Goal: Task Accomplishment & Management: Manage account settings

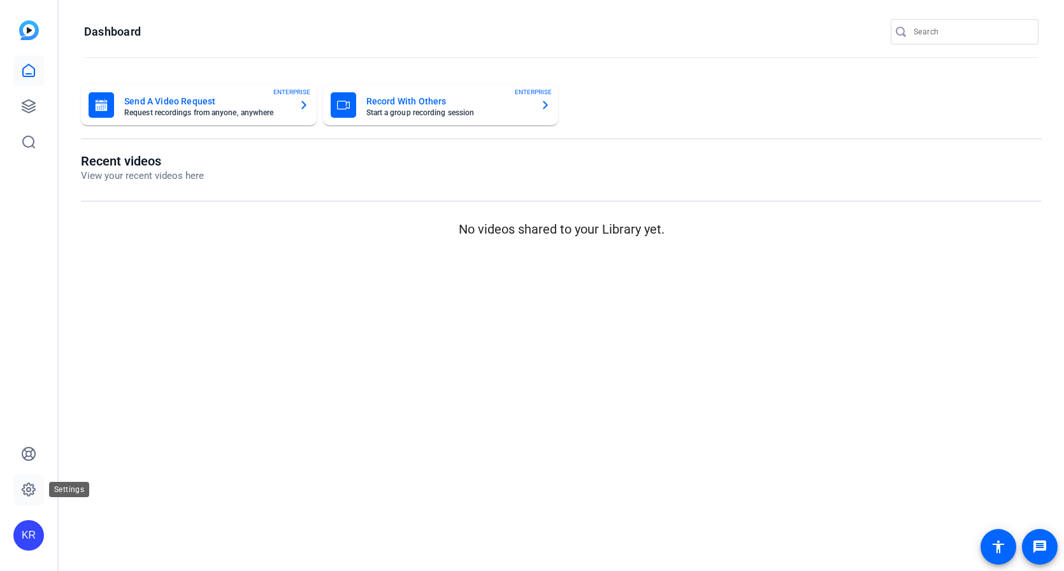
click at [29, 484] on icon at bounding box center [28, 489] width 13 height 13
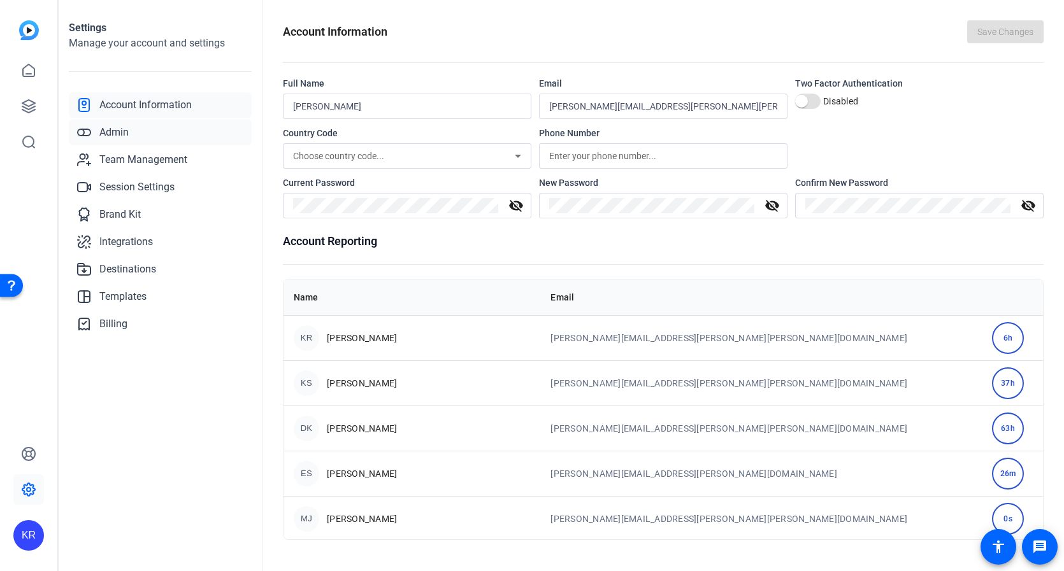
click at [113, 130] on span "Admin" at bounding box center [113, 132] width 29 height 15
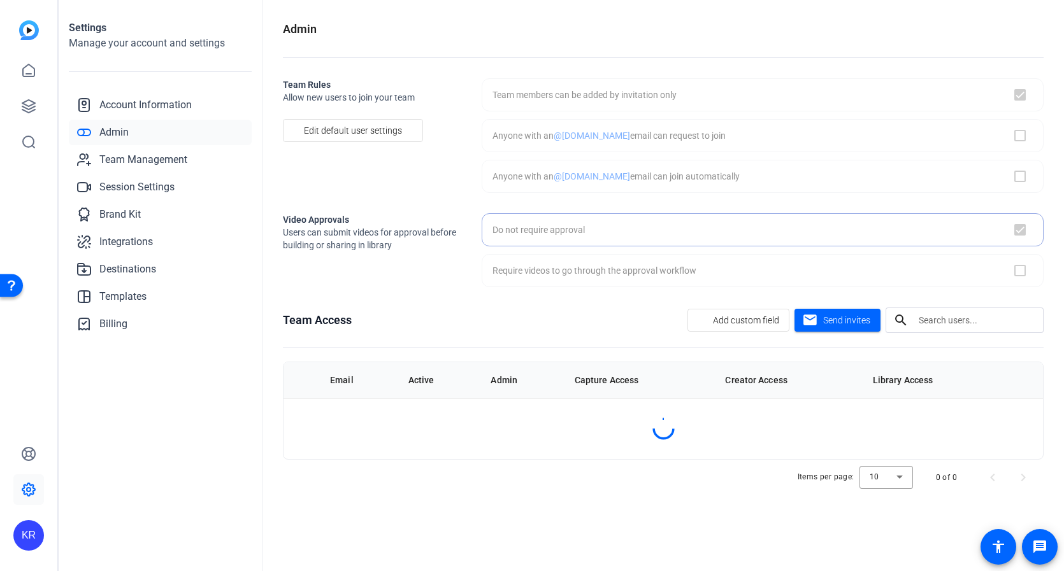
checkbox input "true"
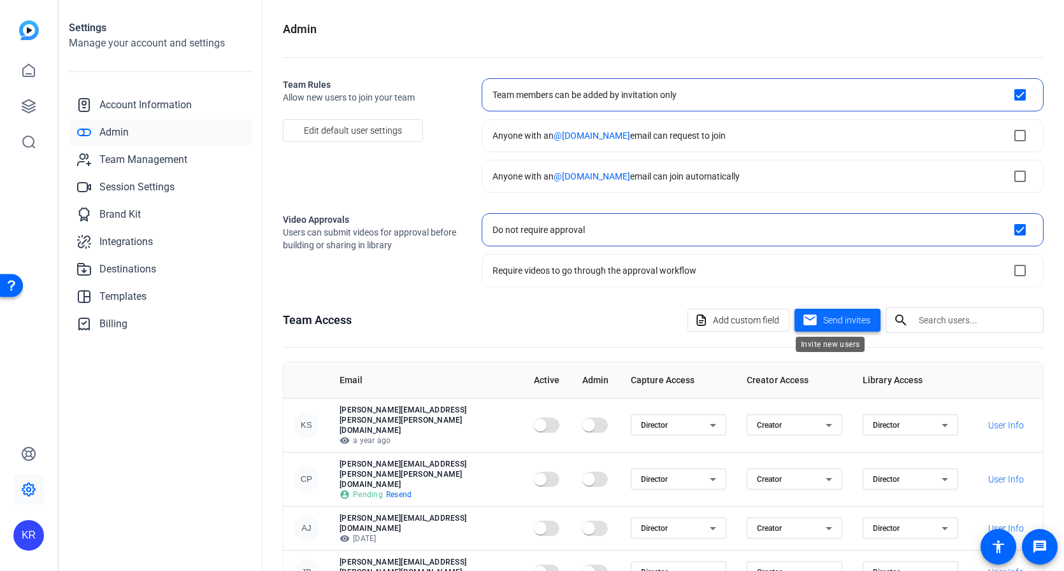
click at [838, 322] on span "Send invites" at bounding box center [846, 320] width 47 height 13
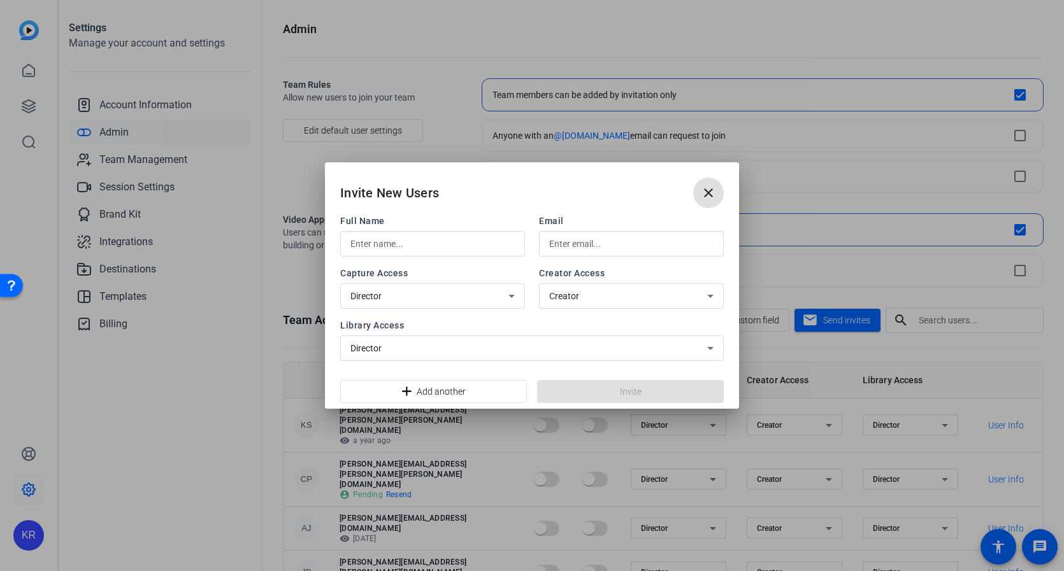
click at [413, 240] on input "text" at bounding box center [432, 243] width 164 height 15
type input "Rona Elliott"
click at [580, 245] on input "text" at bounding box center [631, 243] width 164 height 15
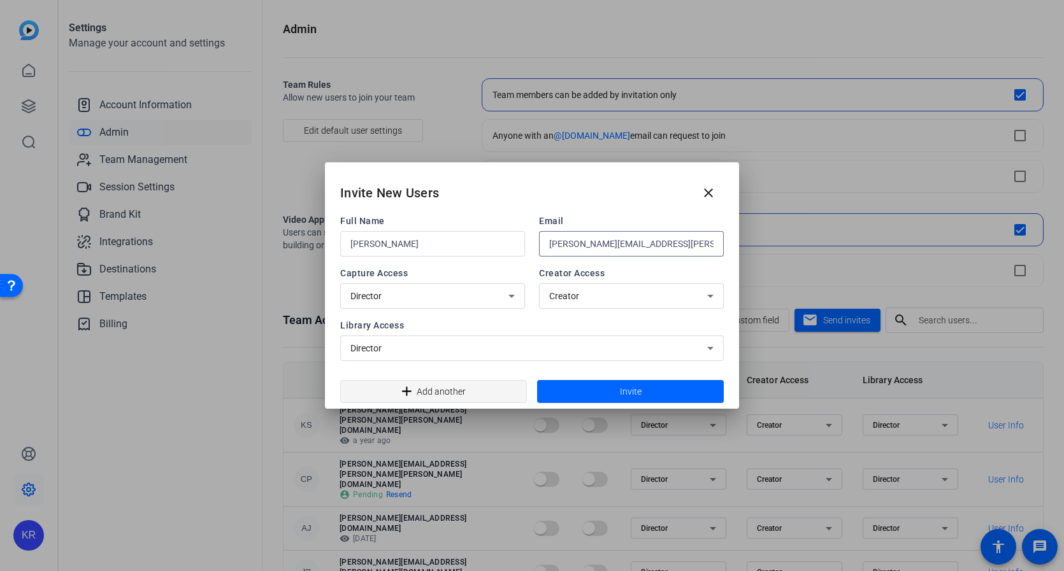
type input "Rona.Elliott@gartner.com"
click at [483, 389] on span at bounding box center [433, 391] width 185 height 31
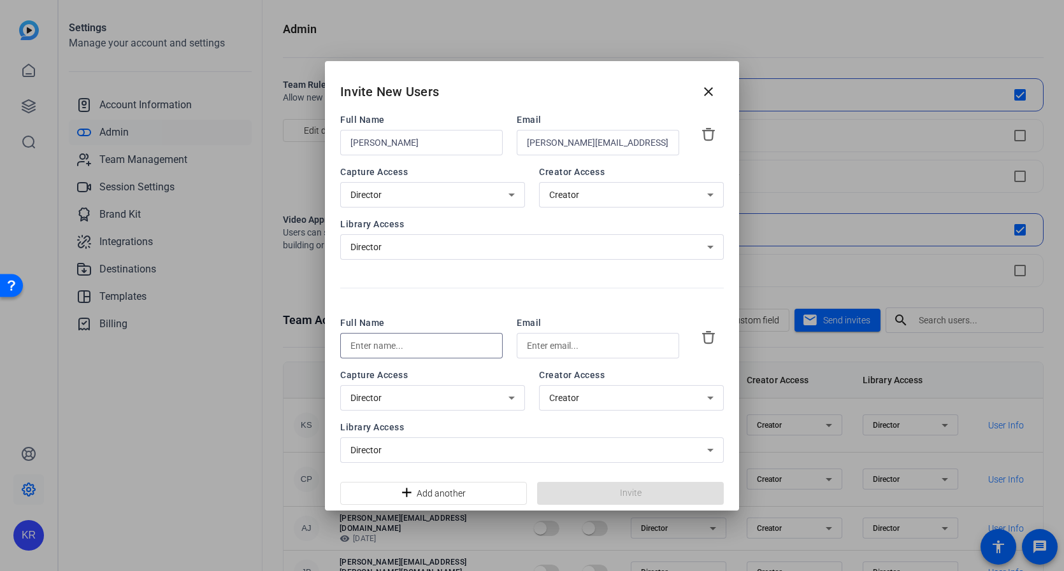
click at [392, 345] on input "text" at bounding box center [421, 345] width 142 height 15
type input "Cheryl Tourigny"
drag, startPoint x: 547, startPoint y: 344, endPoint x: 566, endPoint y: 347, distance: 19.9
click at [547, 344] on input "text" at bounding box center [598, 345] width 142 height 15
paste input "Cheryl.Tourigny@gartner.com"
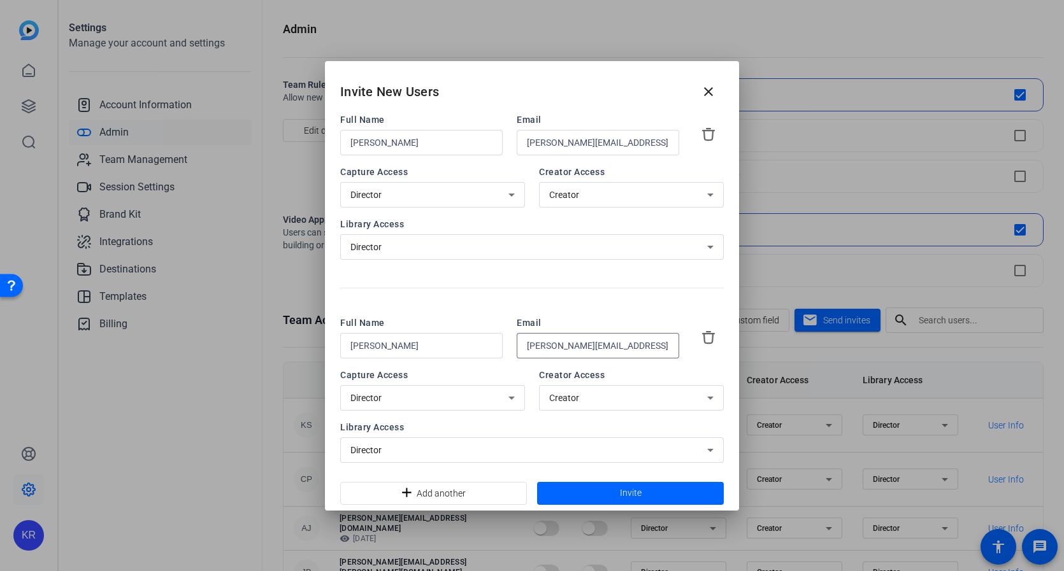
type input "Cheryl.Tourigny@gartner.com"
click at [581, 306] on div "Full Name Rona Elliott Email Rona.Elliott@gartner.com Capture Access Director C…" at bounding box center [531, 288] width 383 height 350
click at [664, 492] on span at bounding box center [630, 493] width 187 height 31
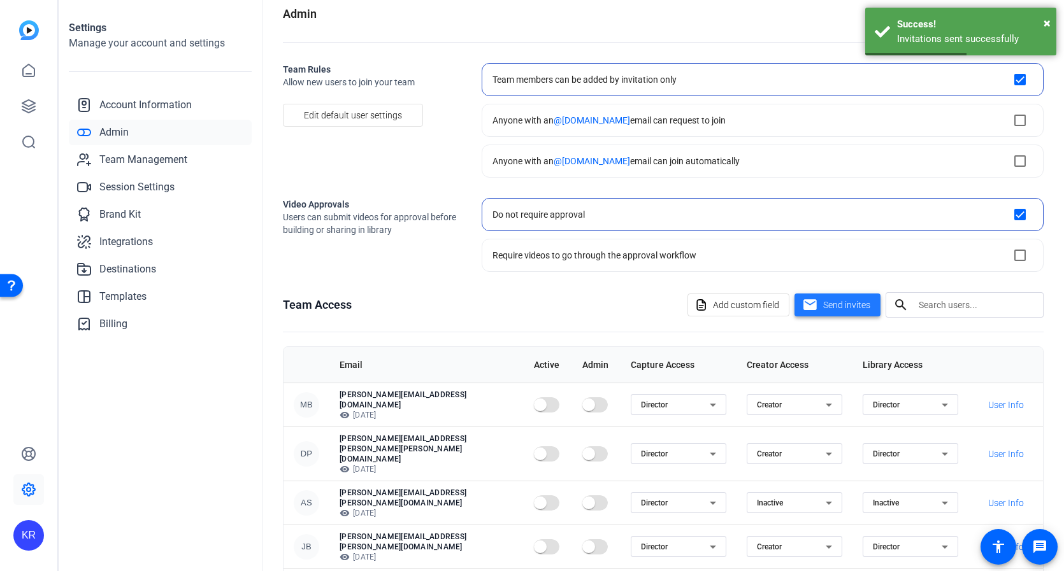
scroll to position [108, 0]
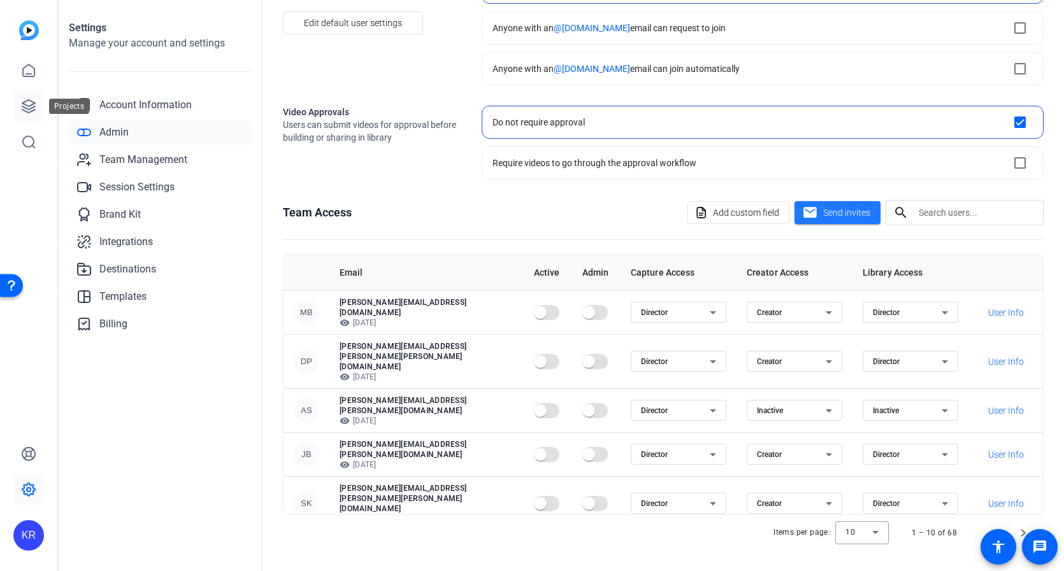
click at [27, 107] on icon at bounding box center [28, 106] width 15 height 15
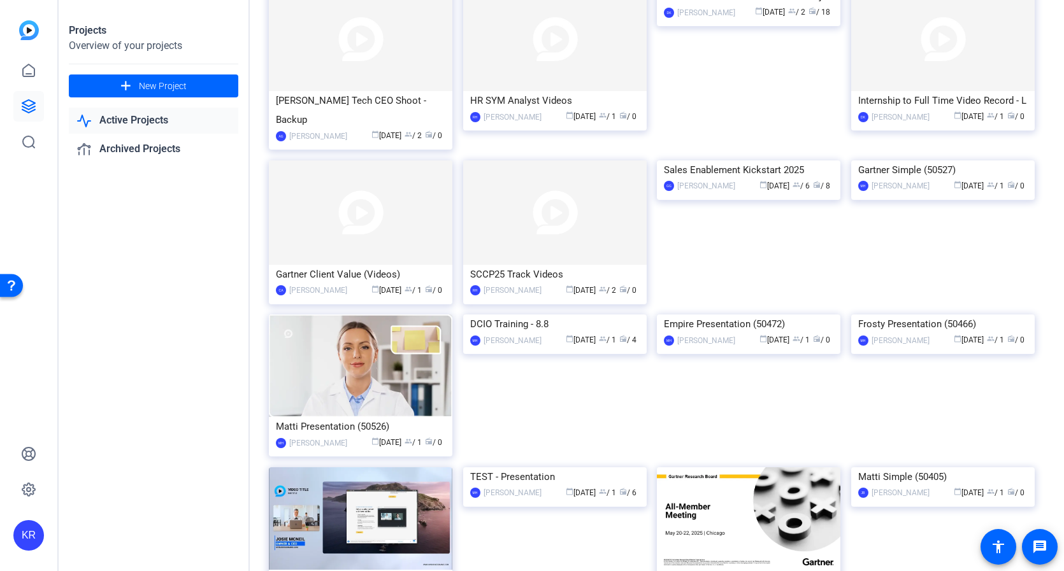
scroll to position [108, 0]
click at [413, 240] on img at bounding box center [360, 211] width 183 height 104
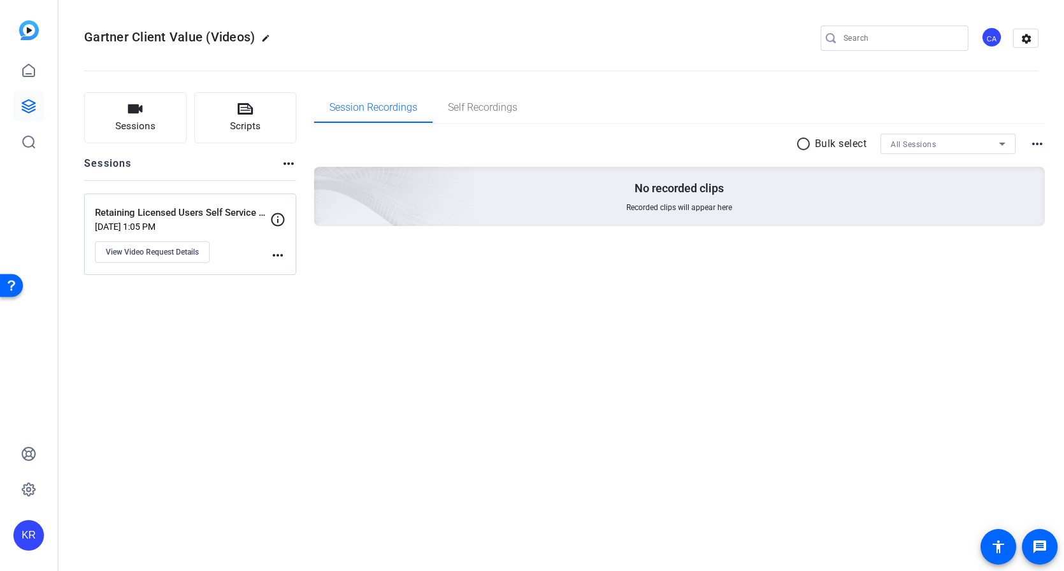
click at [277, 257] on mat-icon "more_horiz" at bounding box center [277, 255] width 15 height 15
click at [587, 315] on div at bounding box center [532, 285] width 1064 height 571
click at [1041, 147] on mat-icon "more_horiz" at bounding box center [1036, 143] width 15 height 15
click at [973, 322] on div at bounding box center [532, 285] width 1064 height 571
click at [1029, 39] on mat-icon "settings" at bounding box center [1025, 38] width 25 height 19
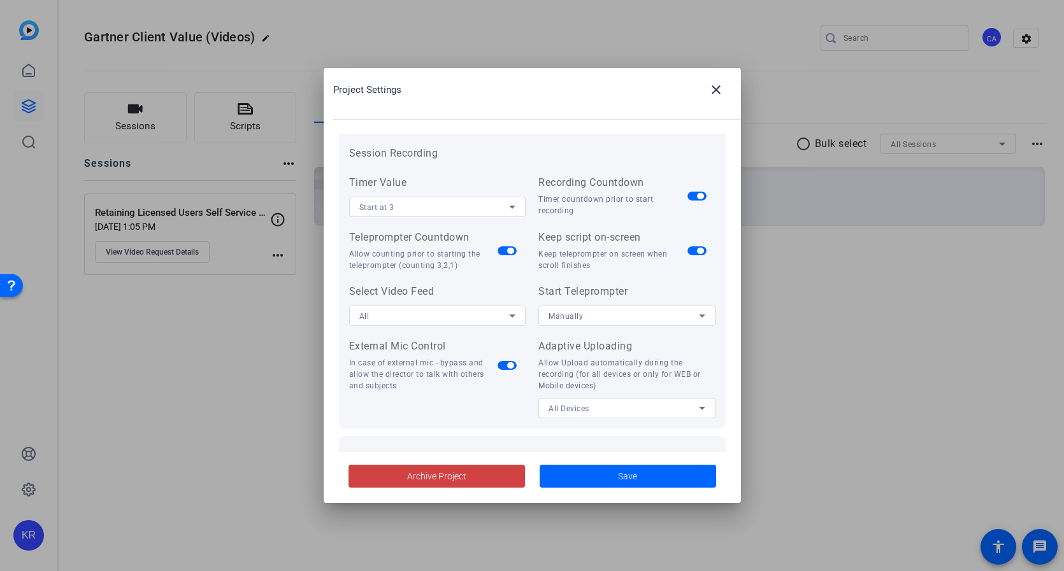
scroll to position [0, 0]
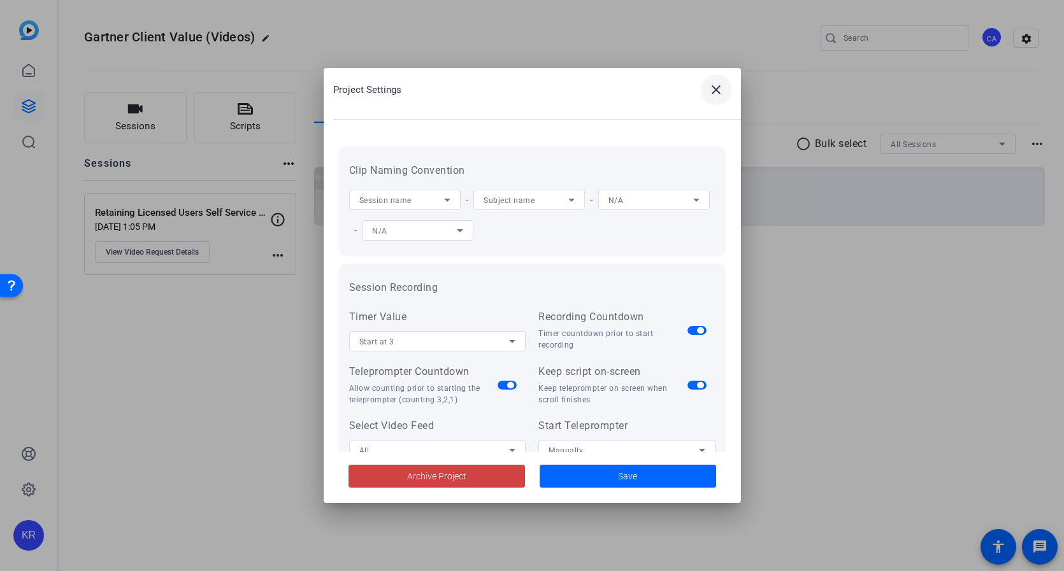
click at [717, 92] on mat-icon "close" at bounding box center [715, 89] width 15 height 15
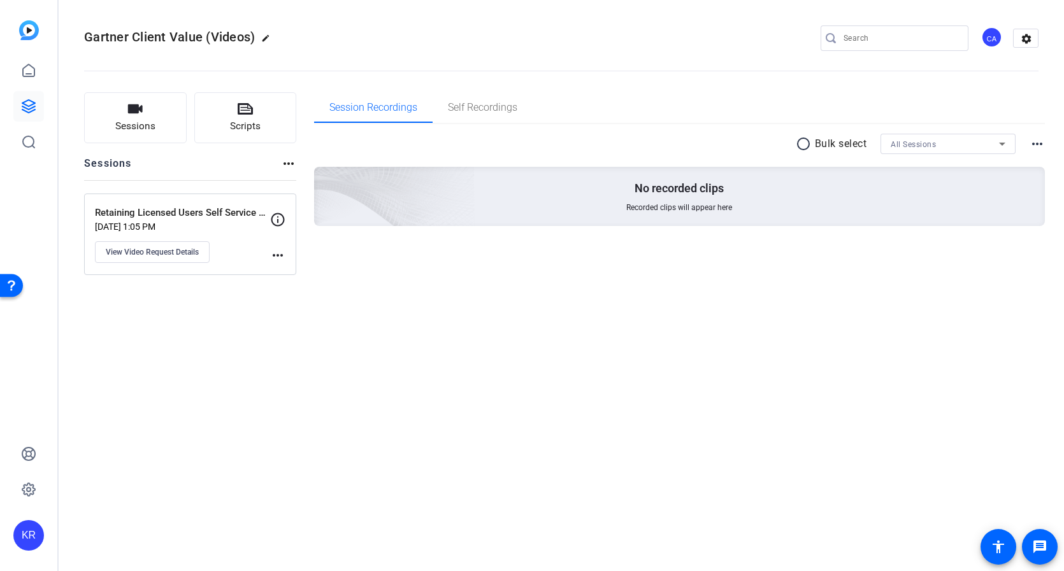
click at [996, 39] on div "CA" at bounding box center [991, 37] width 21 height 21
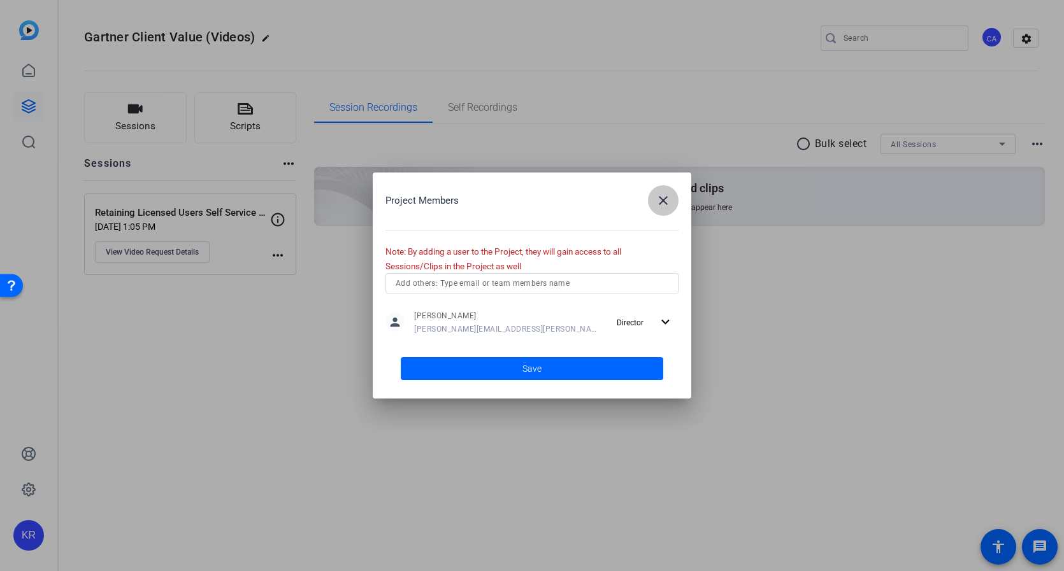
click at [663, 201] on mat-icon "close" at bounding box center [662, 200] width 15 height 15
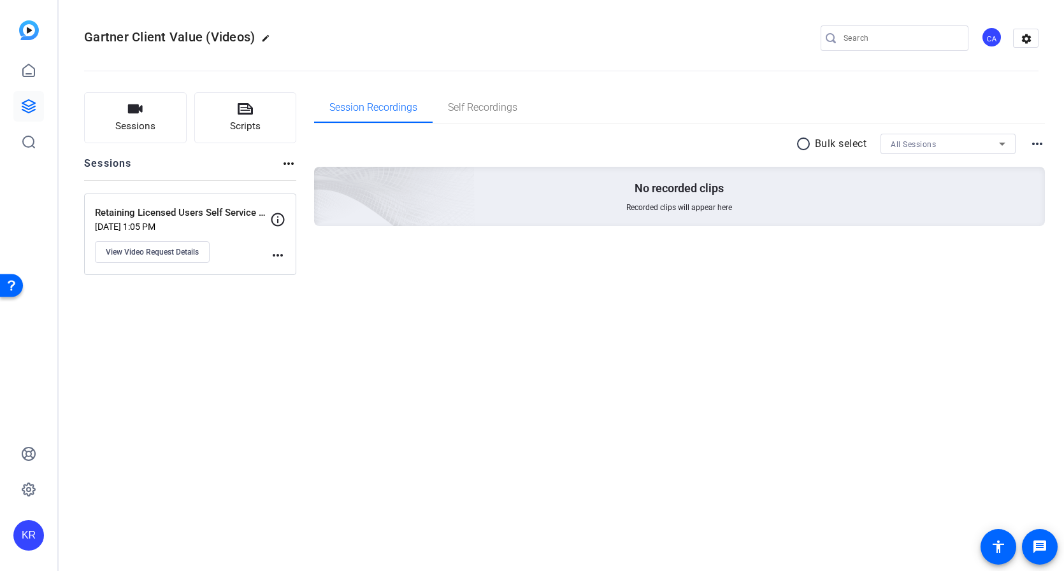
click at [988, 39] on div "CA" at bounding box center [991, 37] width 21 height 21
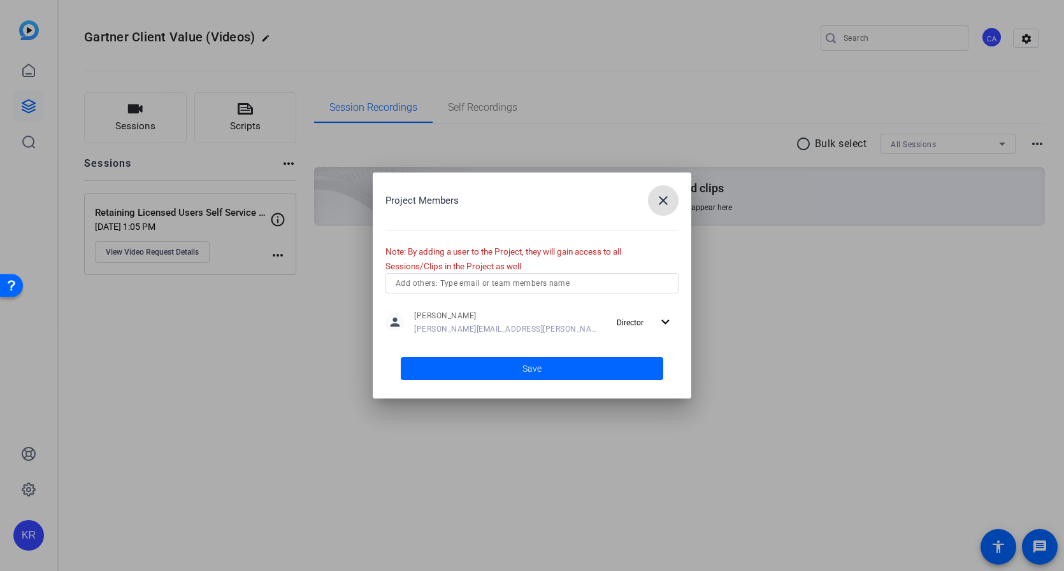
click at [661, 206] on mat-icon "close" at bounding box center [662, 200] width 15 height 15
